Goal: Task Accomplishment & Management: Use online tool/utility

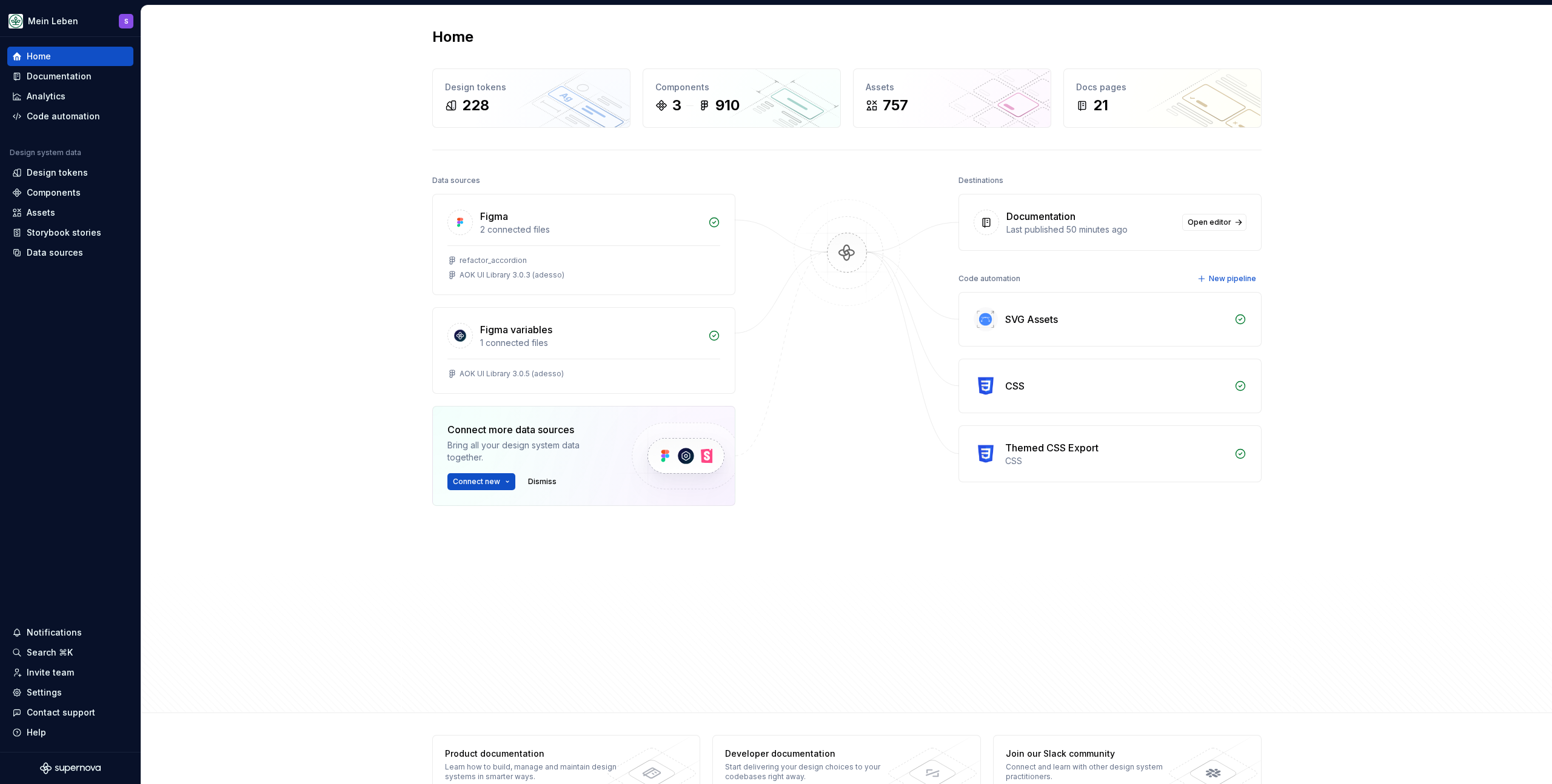
click at [312, 234] on div "Home Design tokens 228 Components 3 910 Assets 757 Docs pages 21 Data sources F…" at bounding box center [847, 359] width 1411 height 708
click at [1073, 435] on div "Themed CSS Export CSS" at bounding box center [1110, 454] width 302 height 56
click at [1072, 451] on div "Themed CSS Export" at bounding box center [1052, 448] width 93 height 14
click at [63, 116] on div "Code automation" at bounding box center [64, 116] width 74 height 12
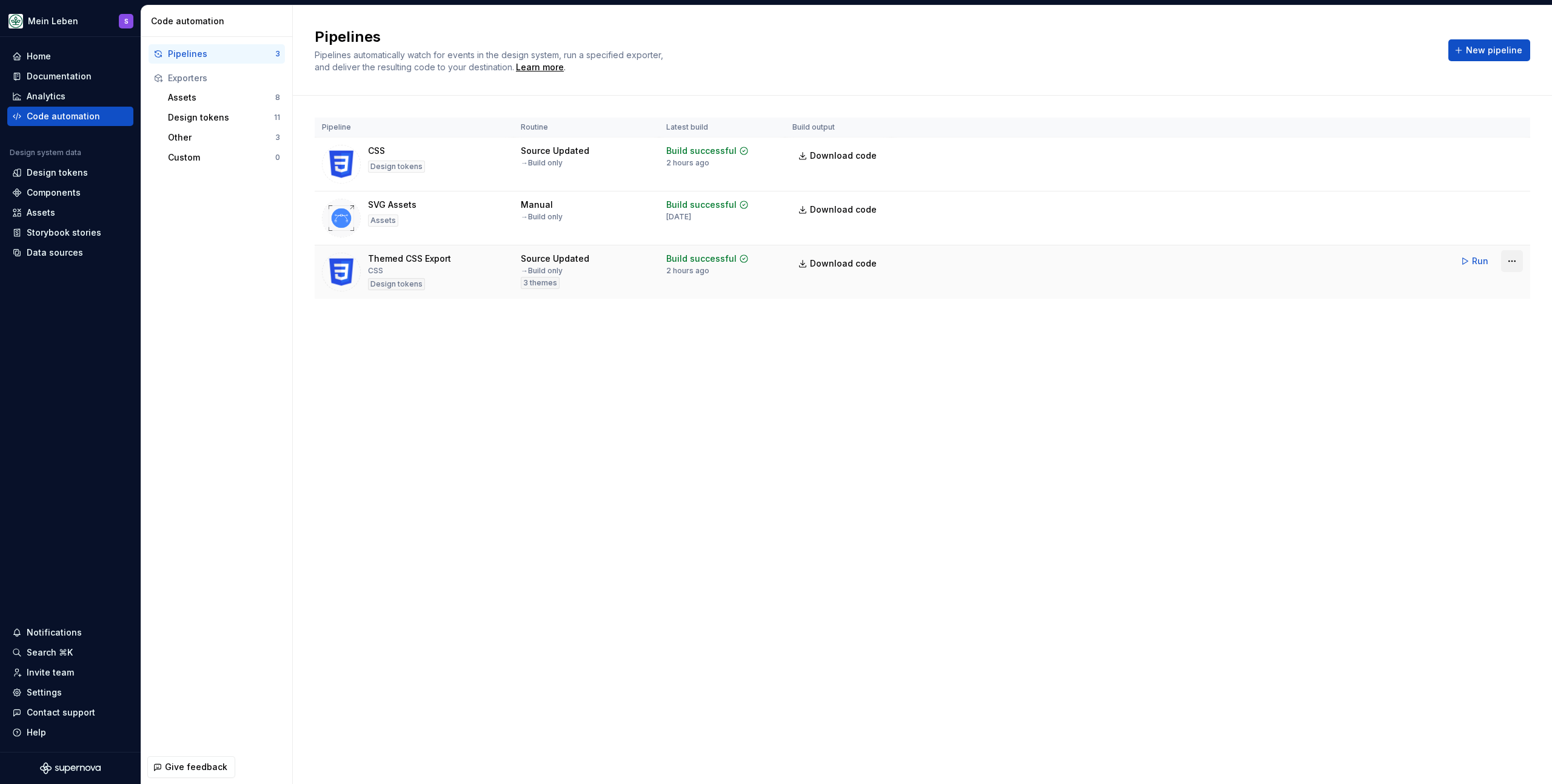
click at [1513, 260] on html "Mein Leben S Home Documentation Analytics Code automation Design system data De…" at bounding box center [776, 392] width 1552 height 784
click at [1450, 295] on div "Edit pipeline" at bounding box center [1489, 287] width 128 height 19
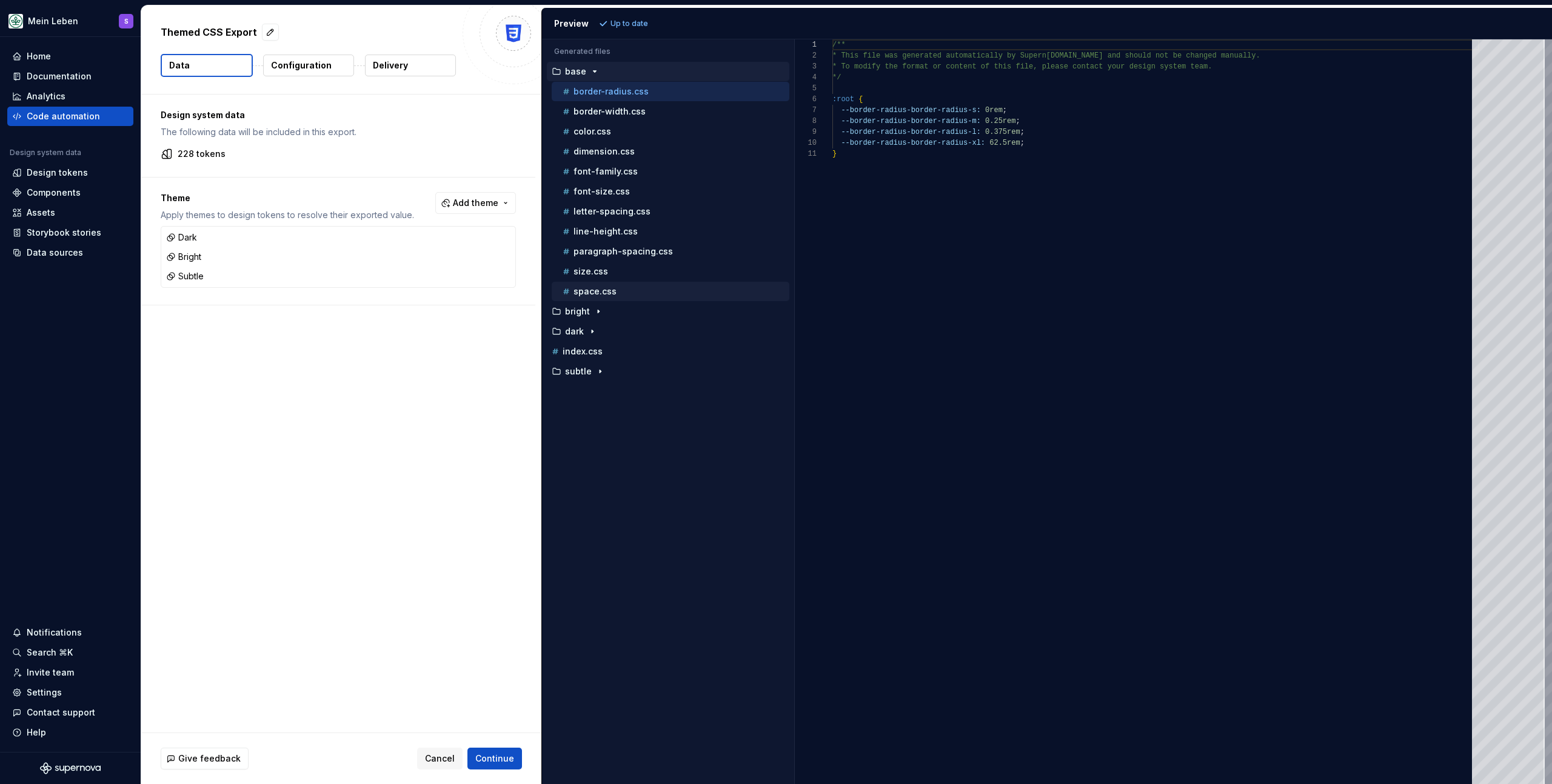
click at [635, 294] on div "space.css" at bounding box center [675, 291] width 229 height 12
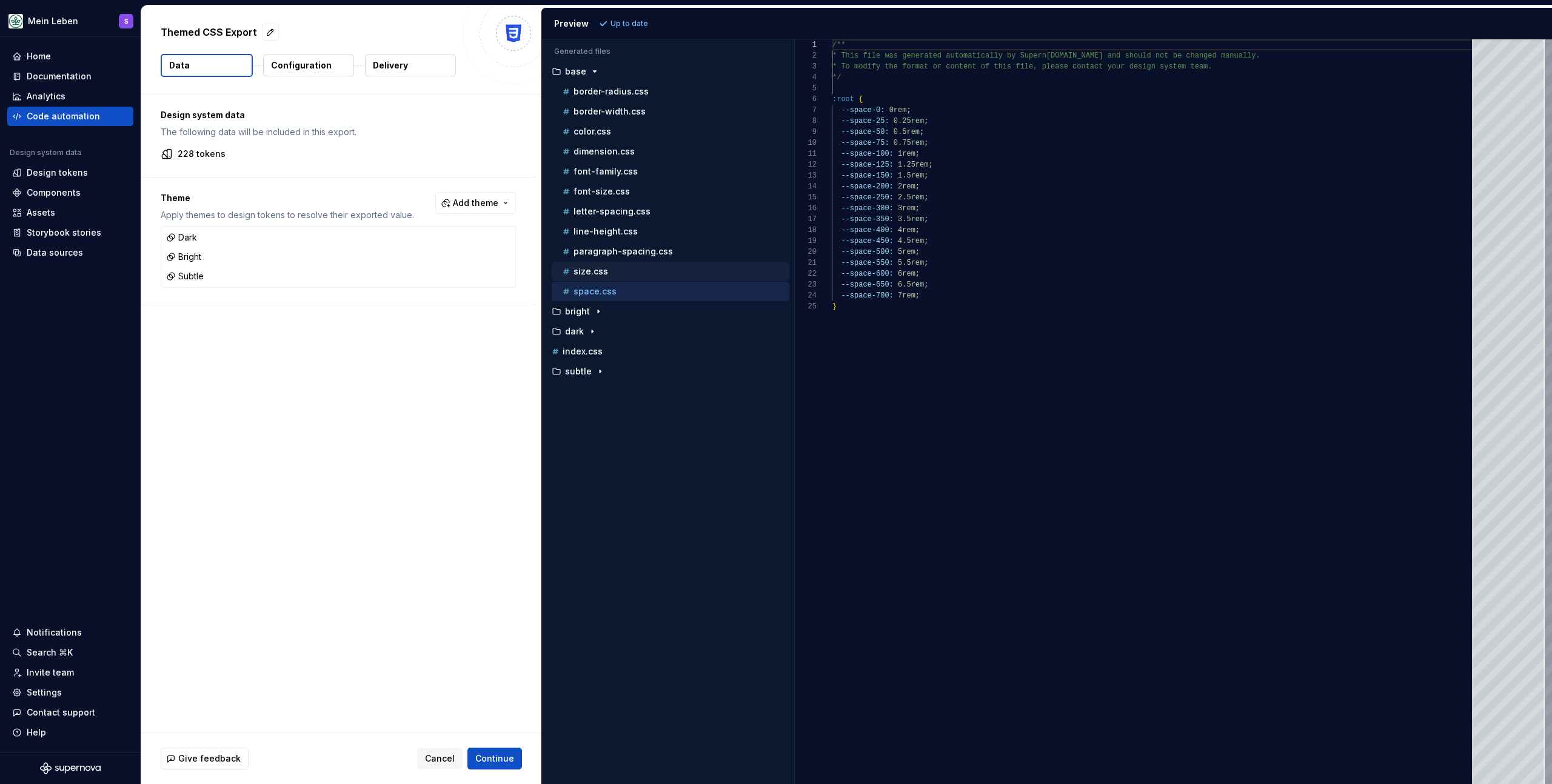
click at [628, 274] on div "size.css" at bounding box center [675, 272] width 229 height 12
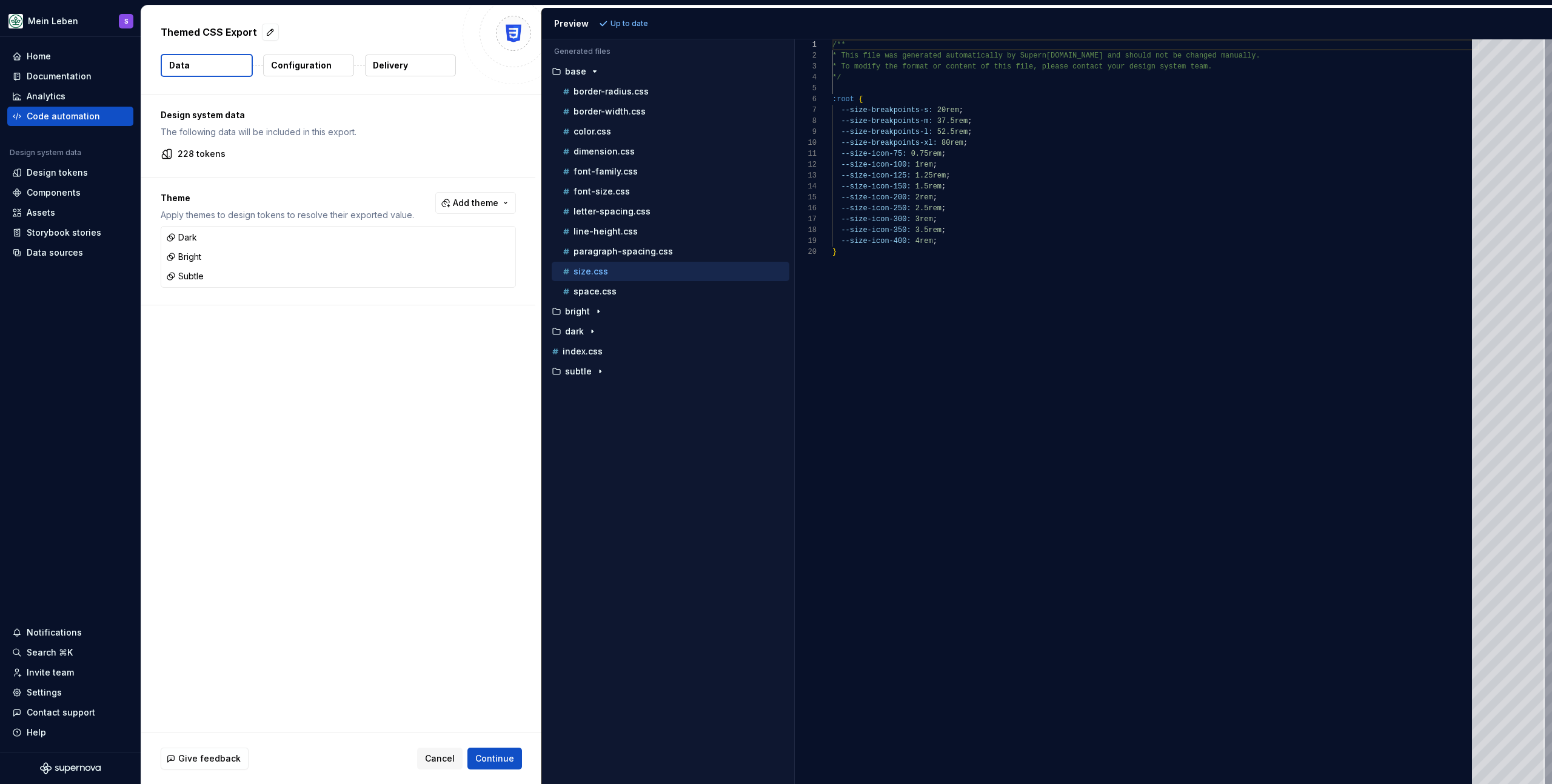
scroll to position [98, 4]
click at [928, 324] on div "/** * This file was generated automatically by Supern [DOMAIN_NAME] and should …" at bounding box center [1155, 412] width 647 height 745
click at [638, 293] on div "space.css" at bounding box center [675, 291] width 229 height 12
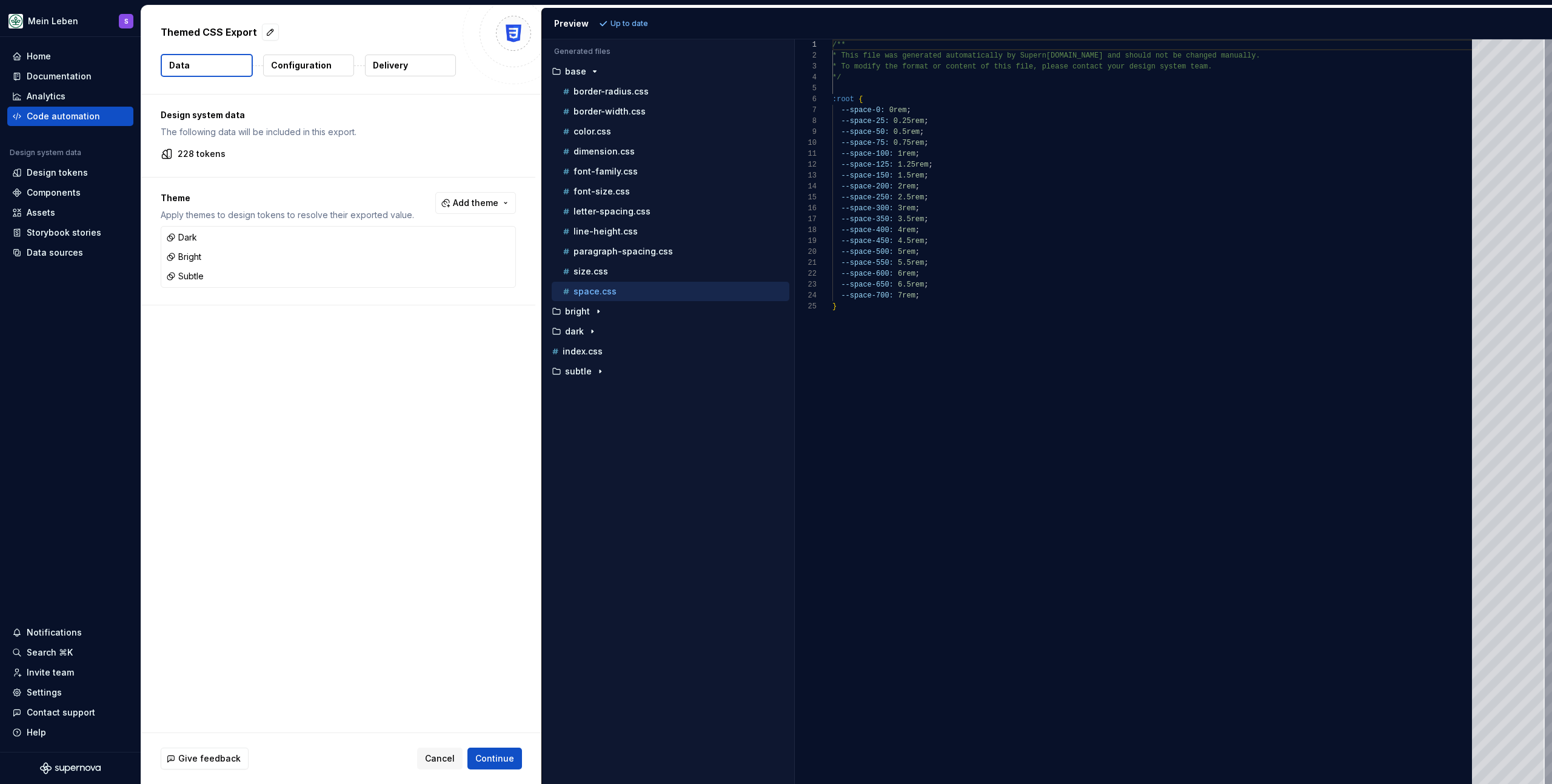
click at [655, 429] on div "Accessibility guide for tree . Navigate the tree with the arrow keys. Common tr…" at bounding box center [668, 421] width 252 height 725
click at [615, 174] on p "font-family.css" at bounding box center [606, 171] width 64 height 10
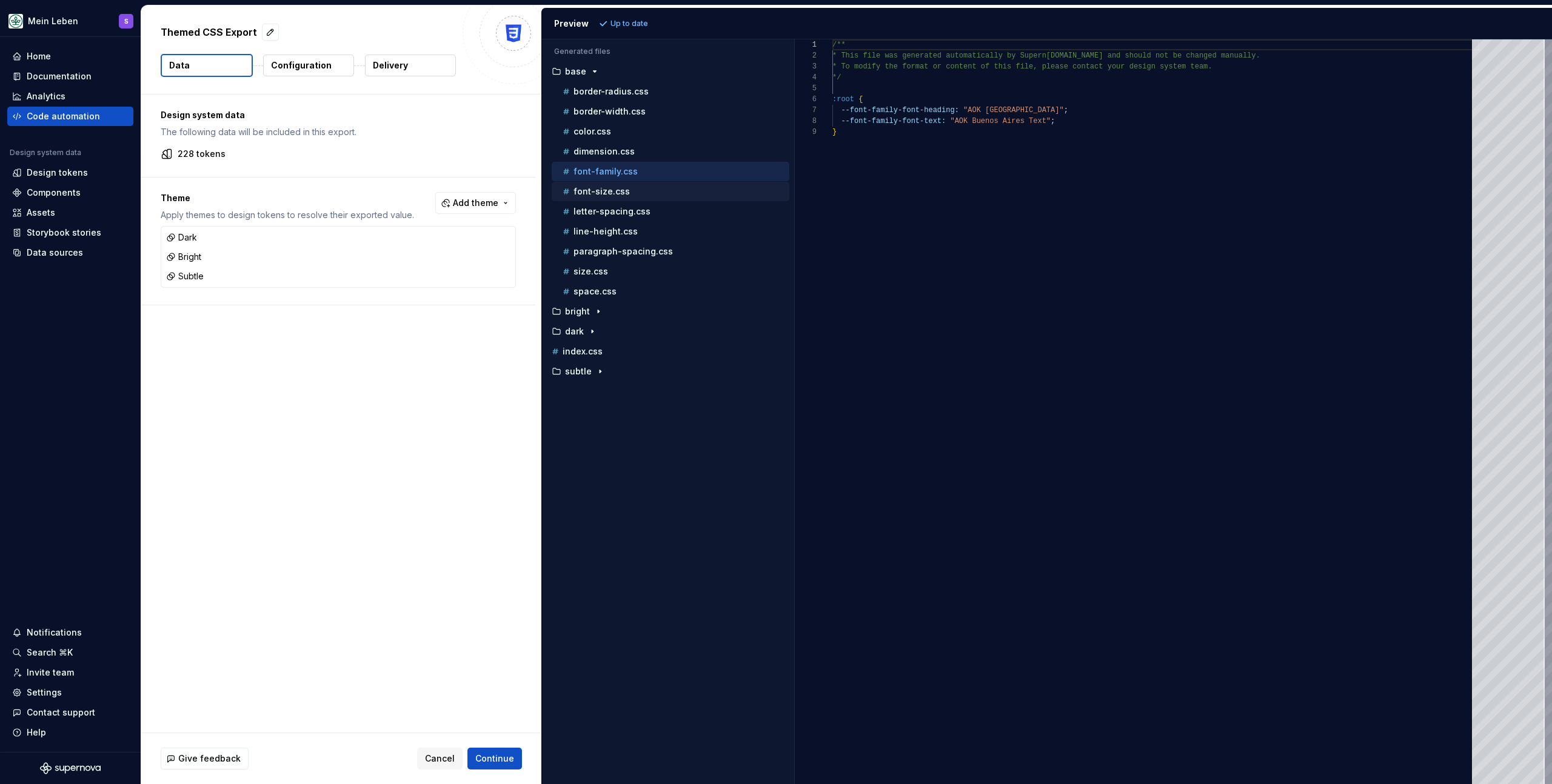
click at [619, 193] on p "font-size.css" at bounding box center [602, 191] width 57 height 10
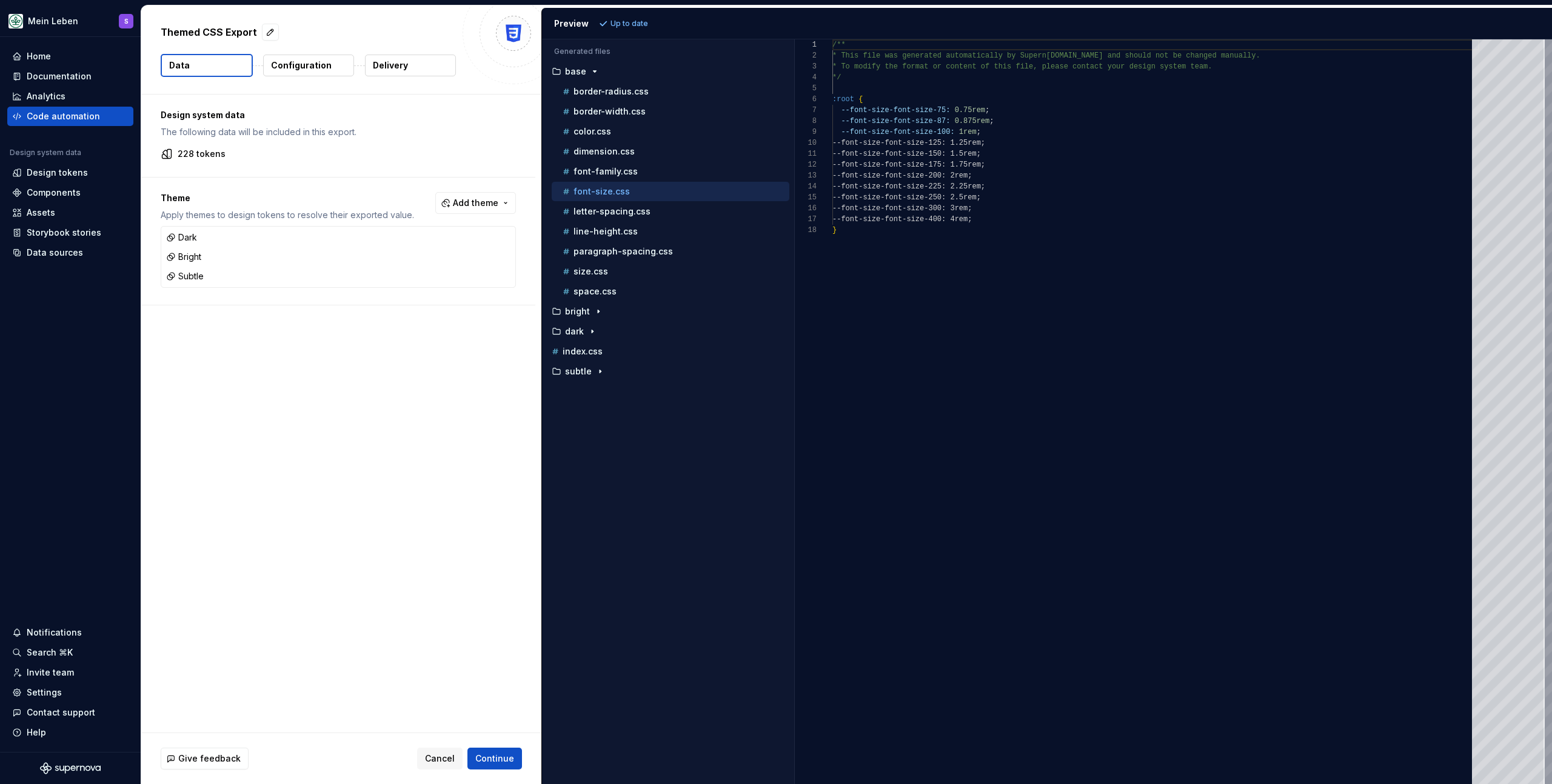
scroll to position [109, 0]
click at [628, 113] on p "border-width.css" at bounding box center [610, 111] width 72 height 10
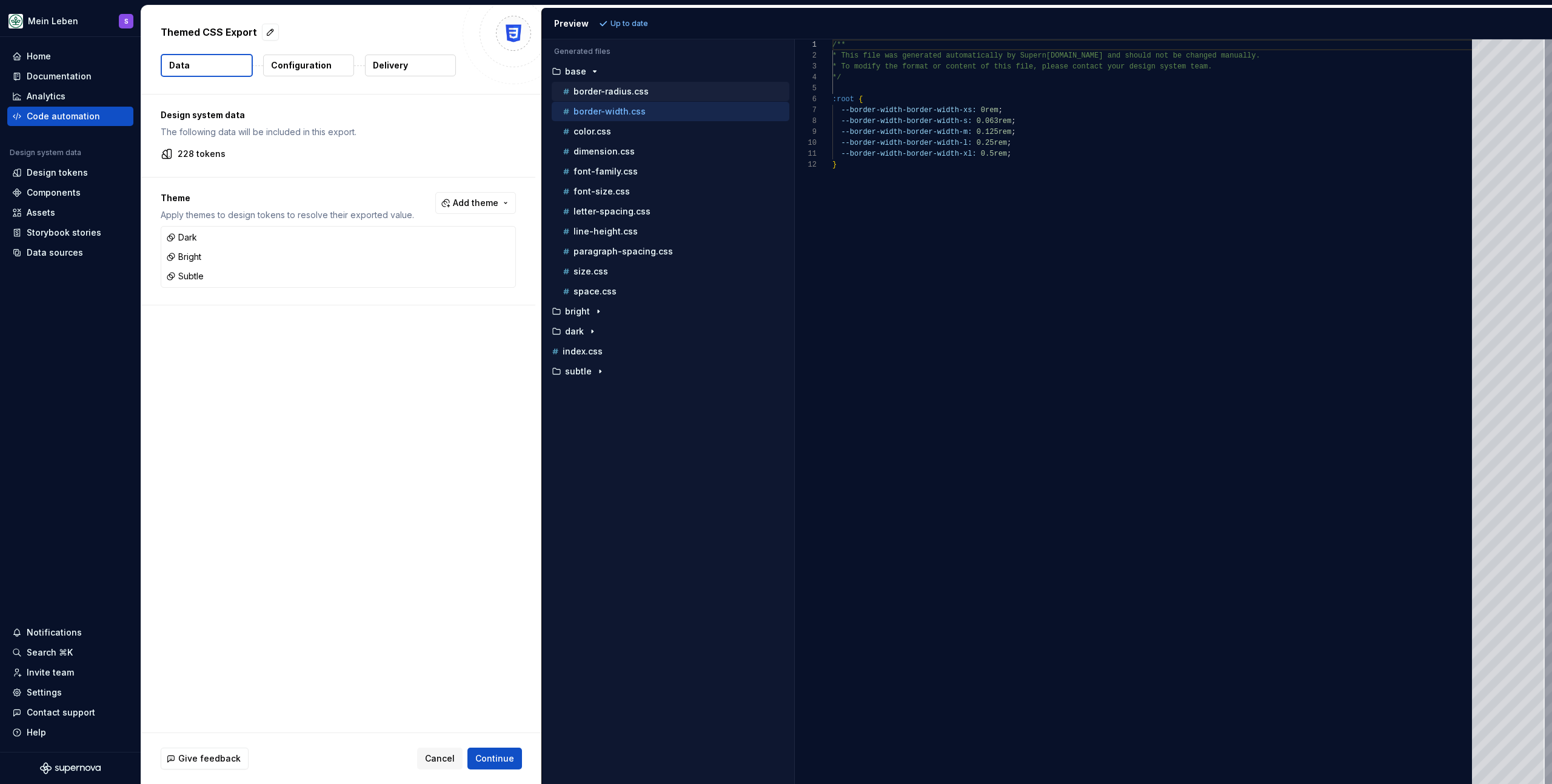
click at [628, 98] on div "border-radius.css" at bounding box center [670, 91] width 238 height 19
click at [630, 96] on p "border-radius.css" at bounding box center [611, 91] width 75 height 10
click at [630, 111] on p "border-width.css" at bounding box center [610, 111] width 72 height 10
click at [646, 91] on div "border-radius.css" at bounding box center [675, 91] width 229 height 12
click at [642, 153] on div "dimension.css" at bounding box center [675, 151] width 229 height 12
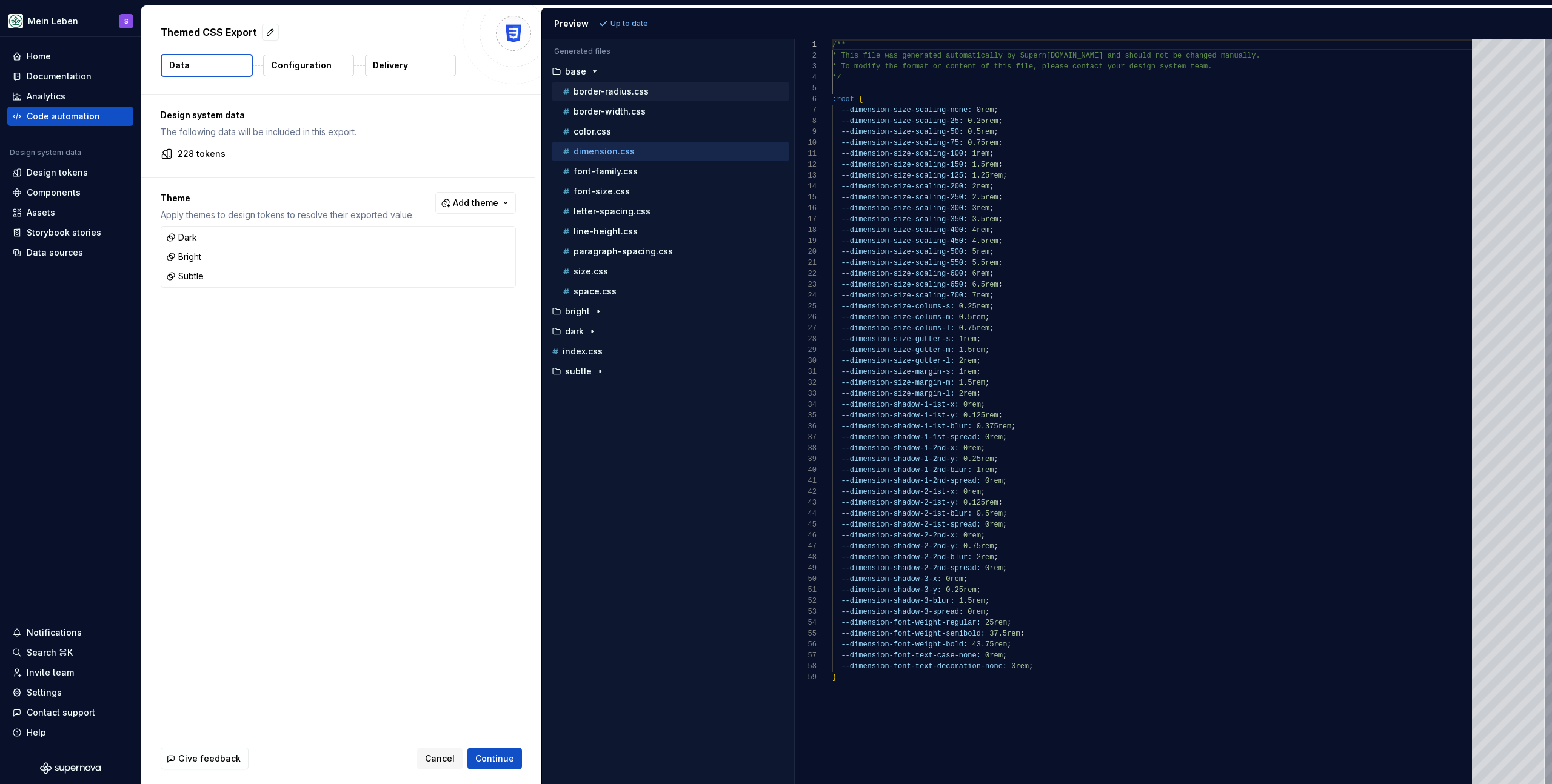
click at [638, 97] on div "border-radius.css" at bounding box center [675, 91] width 229 height 12
type textarea "**********"
